Goal: Task Accomplishment & Management: Manage account settings

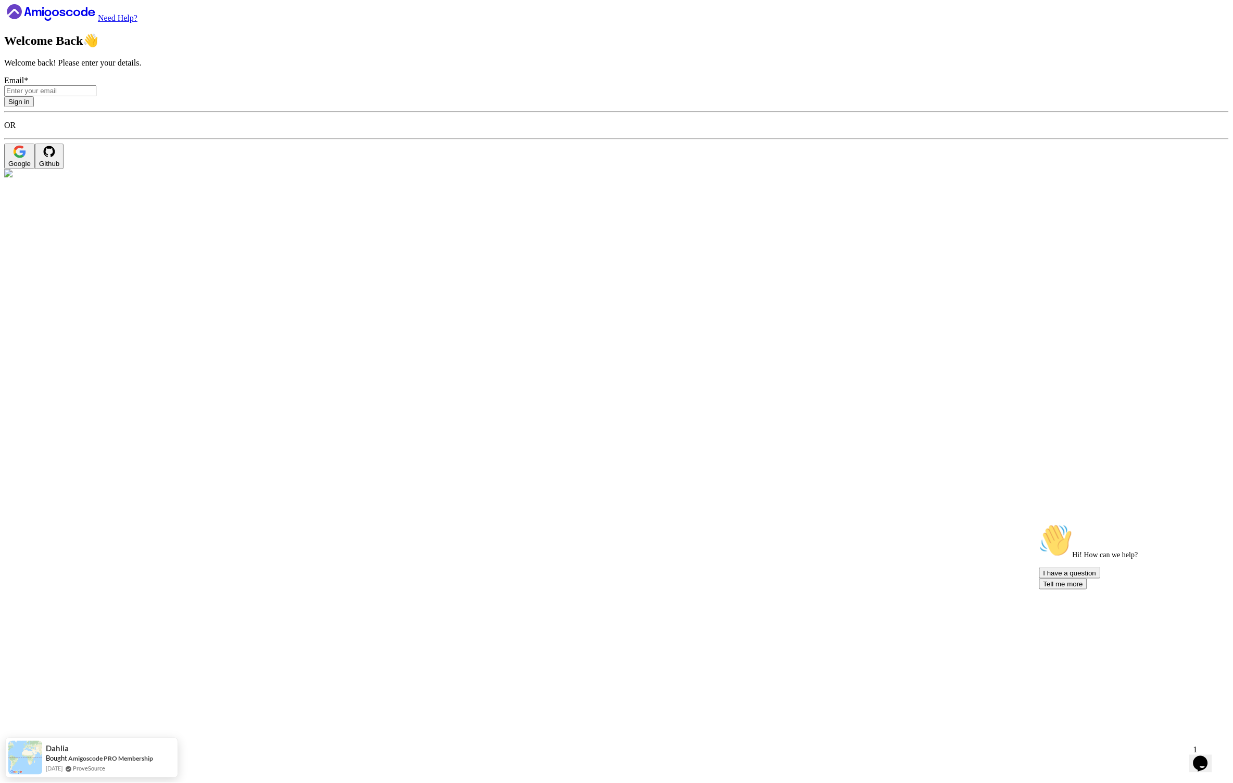
click at [96, 96] on input "Email *" at bounding box center [50, 90] width 92 height 11
click at [510, 169] on div "Need Help? Welcome Back 👋 Welcome back! Please enter your details. Email * Sign…" at bounding box center [616, 86] width 1224 height 165
click at [96, 96] on input "Email *" at bounding box center [50, 90] width 92 height 11
click at [207, 169] on form "Email * Sign in OR Google Github" at bounding box center [616, 122] width 1224 height 93
